Goal: Find specific page/section: Find specific page/section

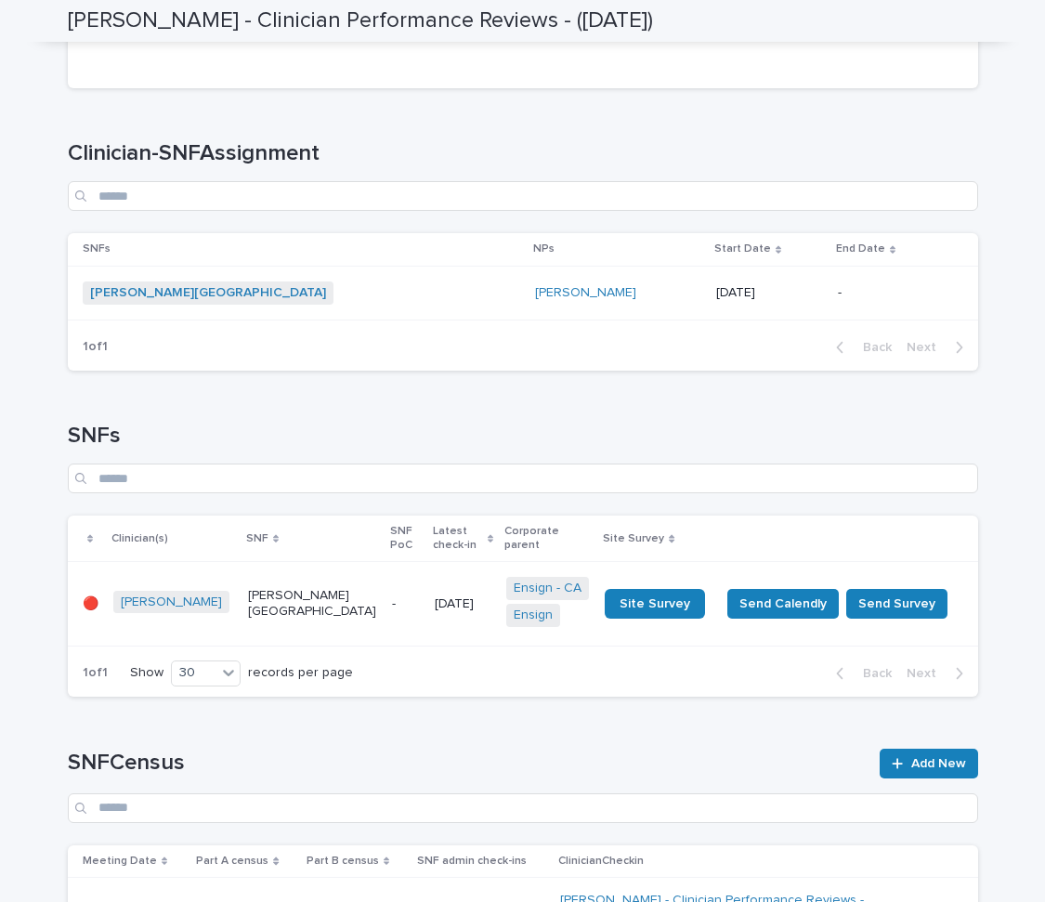
scroll to position [729, 0]
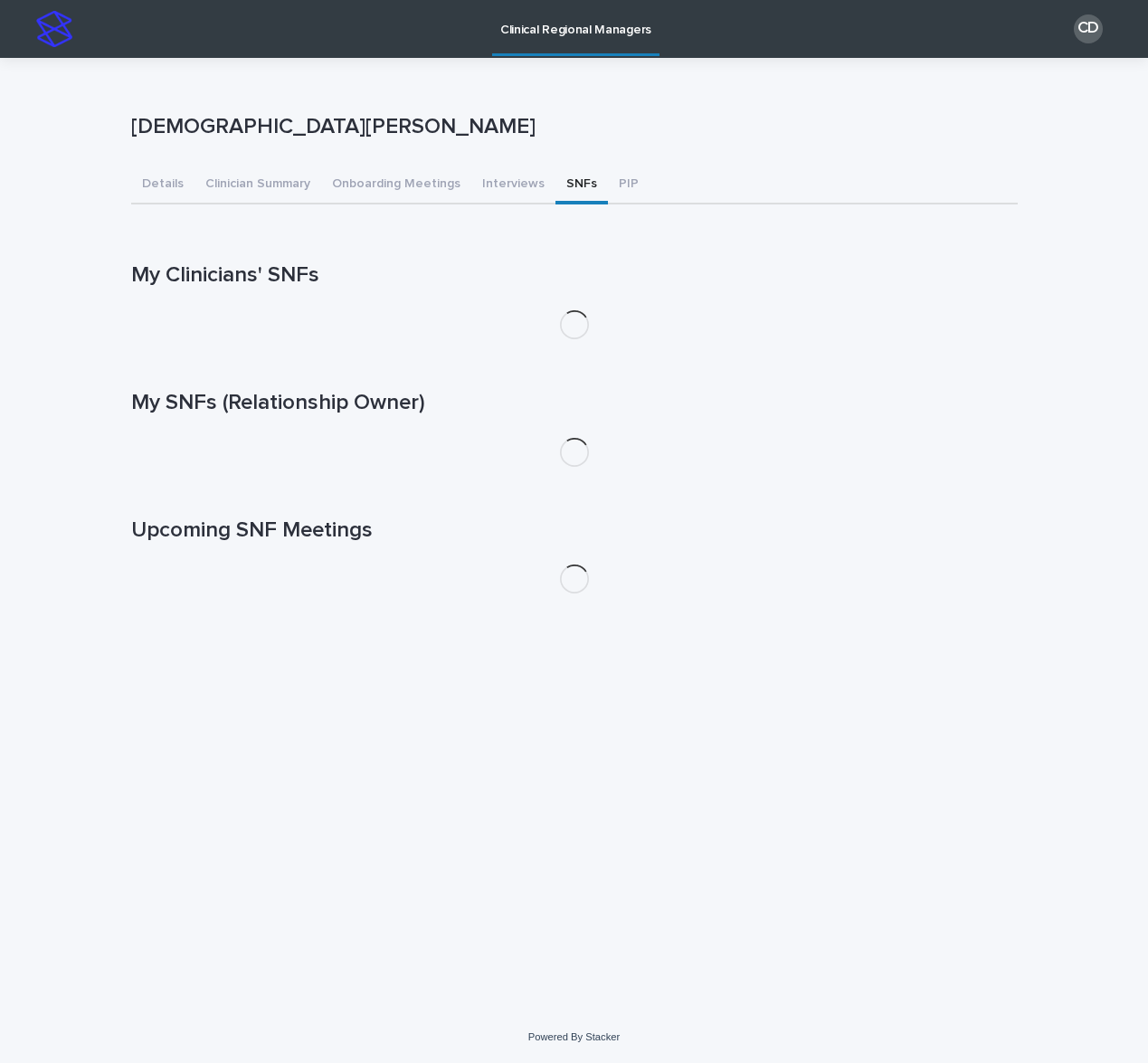
click at [569, 172] on button "SNFs" at bounding box center [582, 185] width 53 height 38
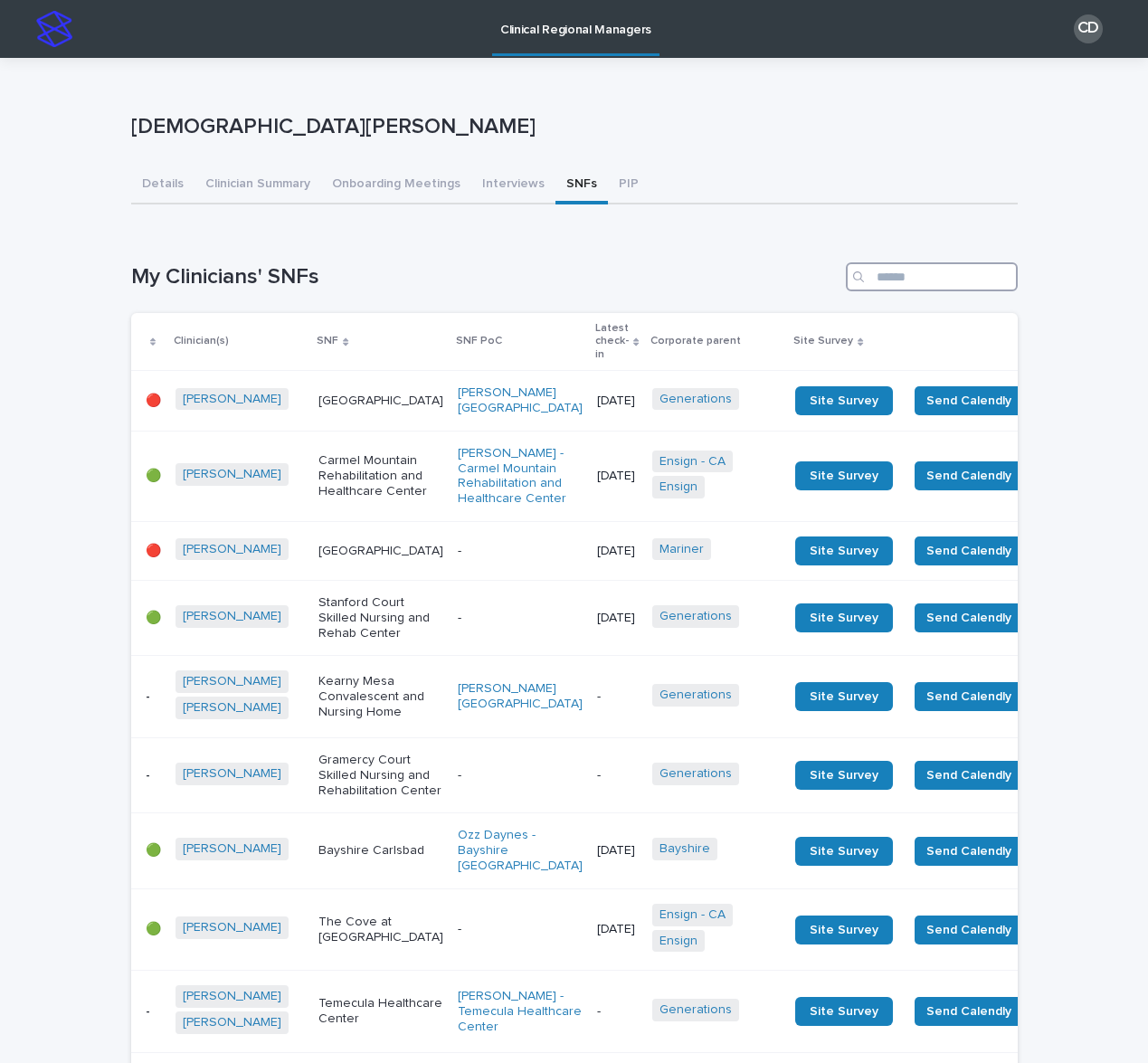
click at [885, 284] on input "Search" at bounding box center [932, 276] width 172 height 29
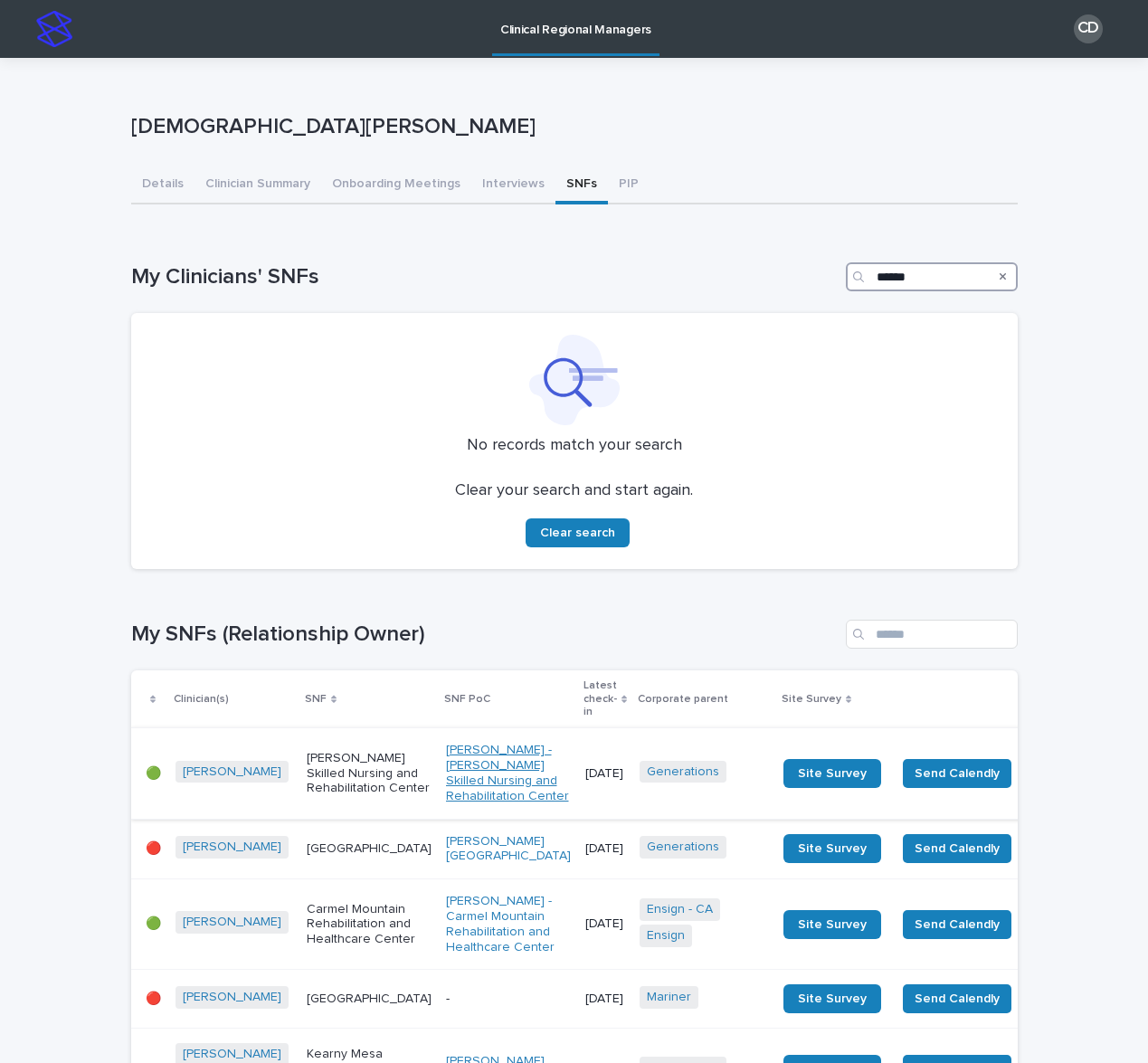
type input "******"
click at [446, 745] on link "Dan Daly - Lawton Skilled Nursing and Rehabilitation Center" at bounding box center [508, 773] width 125 height 60
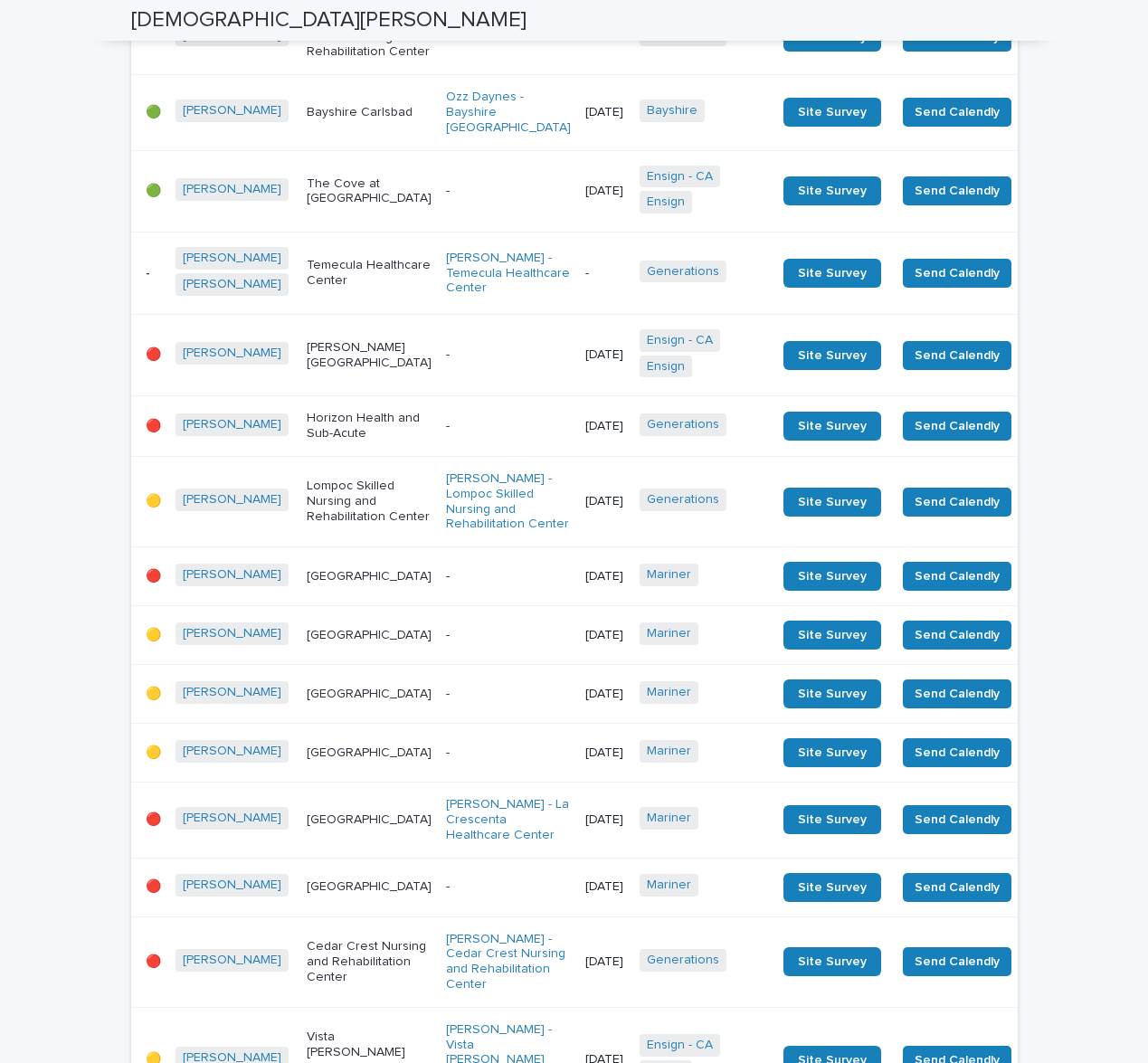
scroll to position [3244, 0]
